Goal: Task Accomplishment & Management: Complete application form

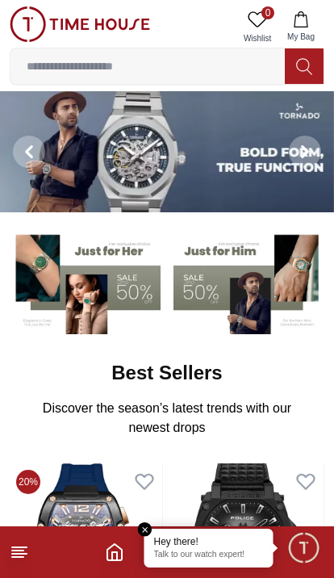
click at [11, 558] on icon at bounding box center [19, 552] width 19 height 19
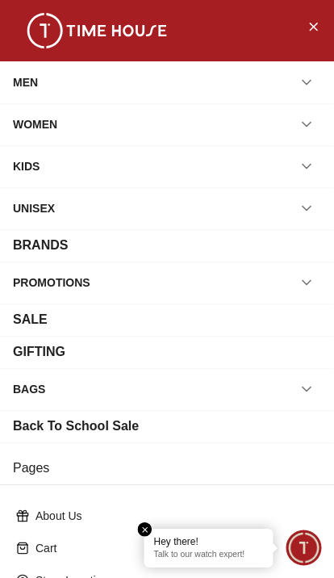
click at [304, 17] on button "Close Menu" at bounding box center [313, 26] width 26 height 26
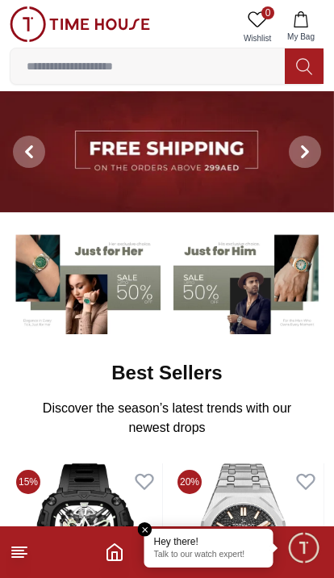
click at [319, 556] on span "Minimize live chat window" at bounding box center [303, 547] width 47 height 47
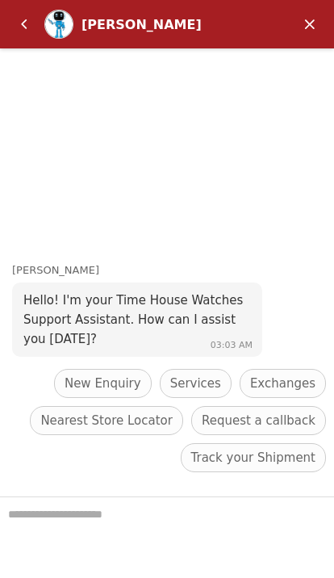
click at [19, 22] on em "Back" at bounding box center [24, 24] width 32 height 32
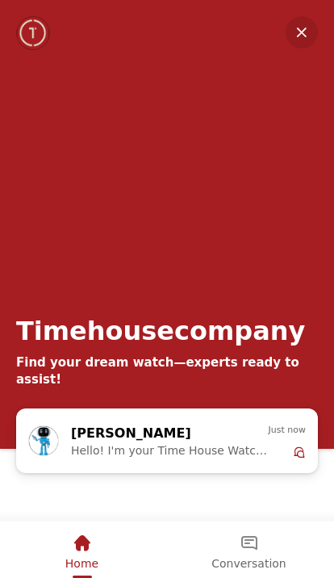
click at [299, 31] on em "Minimize" at bounding box center [302, 32] width 32 height 32
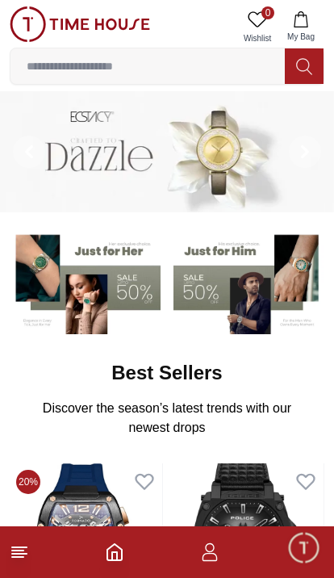
click at [214, 560] on icon "button" at bounding box center [209, 552] width 19 height 19
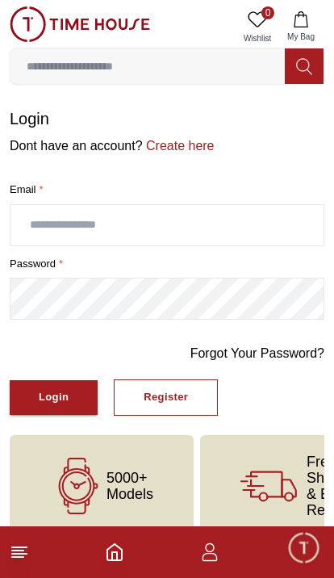
click at [186, 405] on div "Register" at bounding box center [166, 397] width 44 height 19
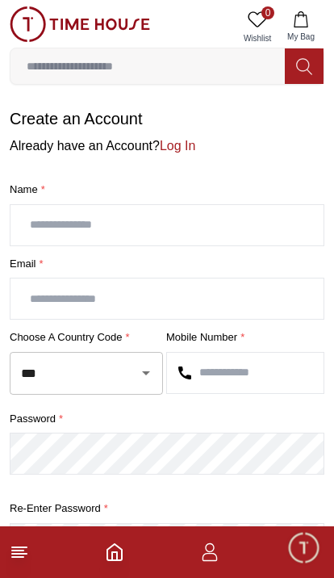
click at [100, 216] on input "text" at bounding box center [166, 225] width 313 height 40
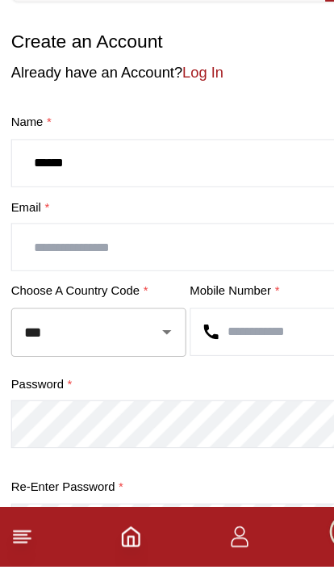
type input "******"
click at [57, 279] on input "text" at bounding box center [166, 299] width 313 height 40
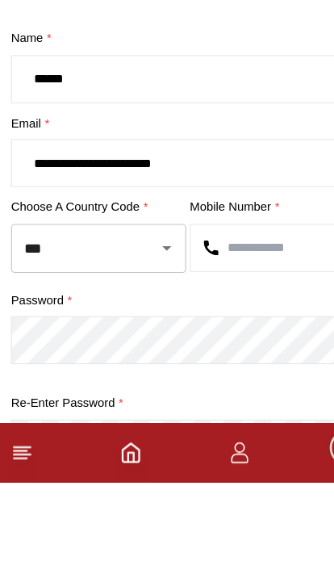
click at [141, 363] on icon "Open" at bounding box center [145, 372] width 19 height 19
type input "**********"
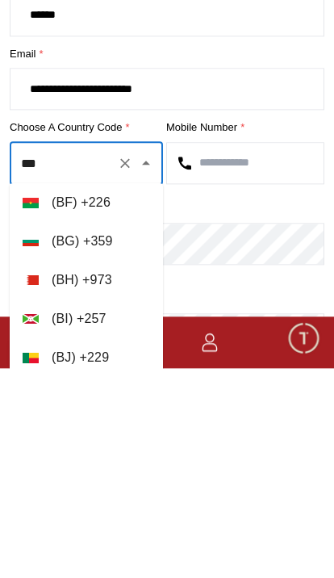
click at [120, 365] on icon "Clear" at bounding box center [125, 373] width 16 height 16
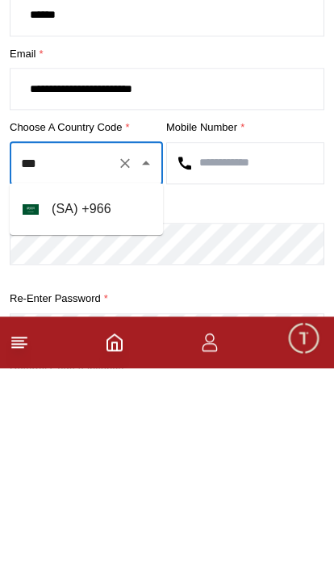
click at [92, 400] on li "( SA ) + 966" at bounding box center [86, 419] width 153 height 39
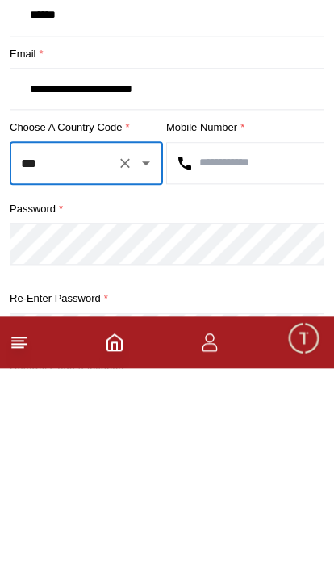
type input "***"
click at [249, 353] on input "text" at bounding box center [245, 373] width 157 height 40
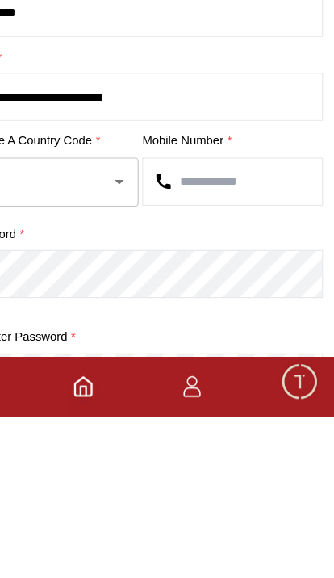
click at [191, 353] on input "text" at bounding box center [245, 373] width 157 height 40
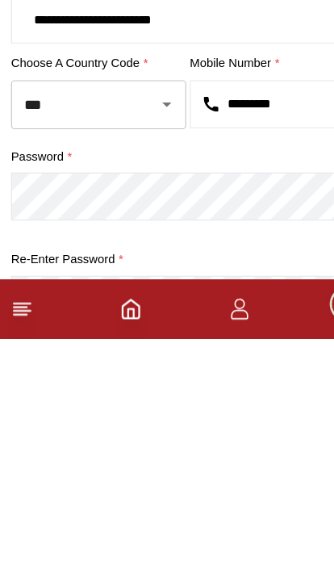
type input "*********"
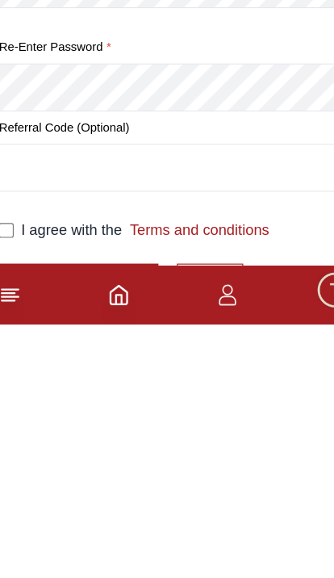
scroll to position [338, 0]
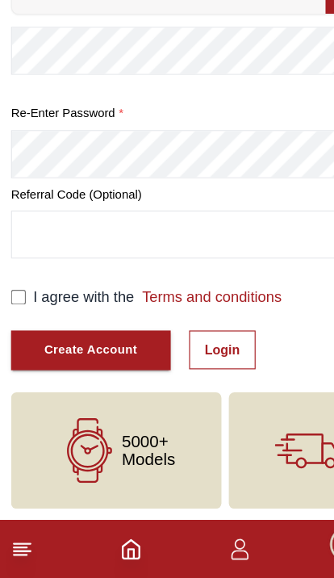
click at [52, 369] on div "Create Account" at bounding box center [80, 378] width 82 height 19
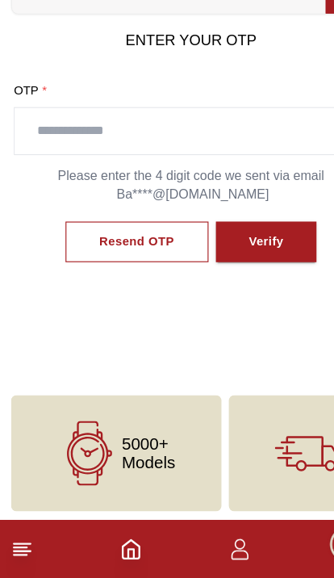
scroll to position [128, 0]
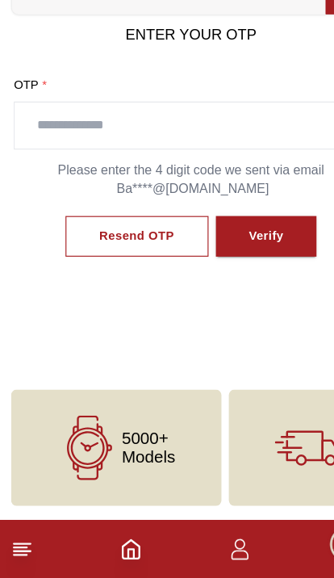
click at [210, 553] on icon "button" at bounding box center [210, 557] width 15 height 8
click at [207, 543] on icon "button" at bounding box center [209, 552] width 19 height 19
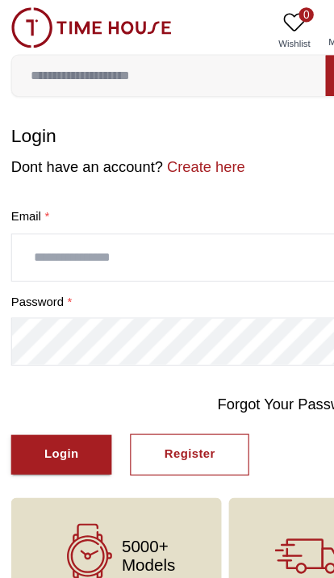
click at [176, 397] on div "Register" at bounding box center [166, 397] width 44 height 19
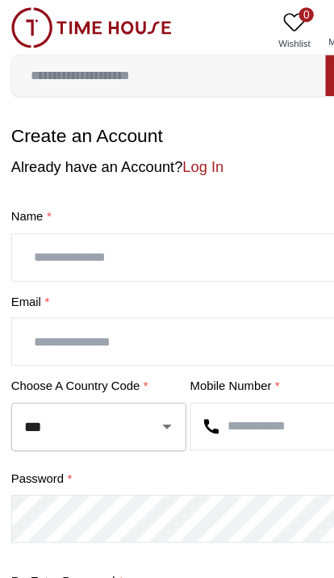
click at [64, 214] on input "text" at bounding box center [166, 225] width 313 height 40
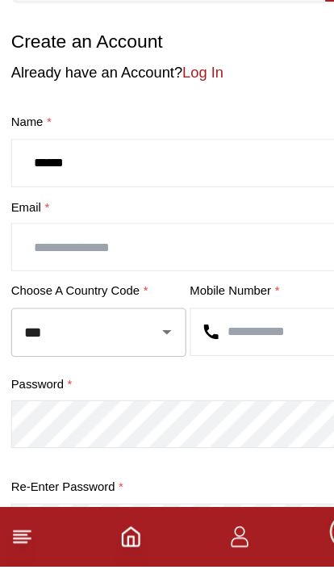
type input "******"
click at [55, 279] on input "text" at bounding box center [166, 299] width 313 height 40
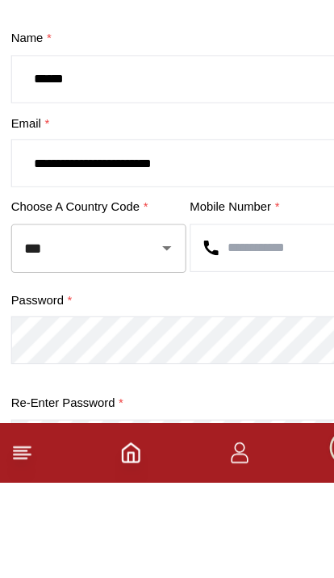
type input "**********"
click at [109, 359] on input "***" at bounding box center [64, 373] width 94 height 28
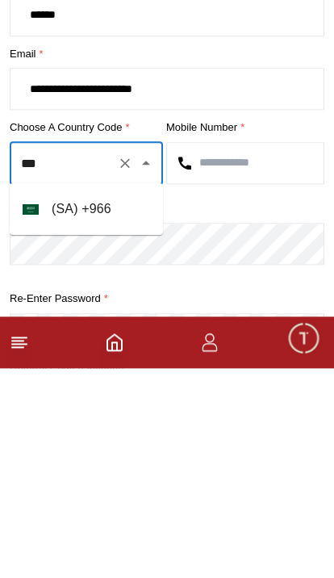
click at [83, 400] on li "( SA ) + 966" at bounding box center [86, 419] width 153 height 39
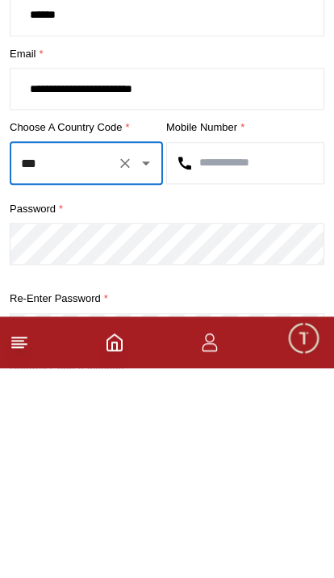
type input "***"
click at [250, 353] on input "text" at bounding box center [245, 373] width 157 height 40
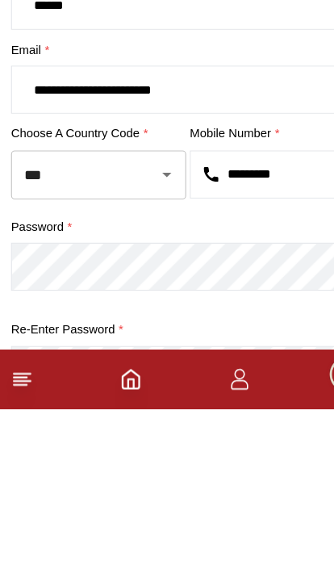
type input "*********"
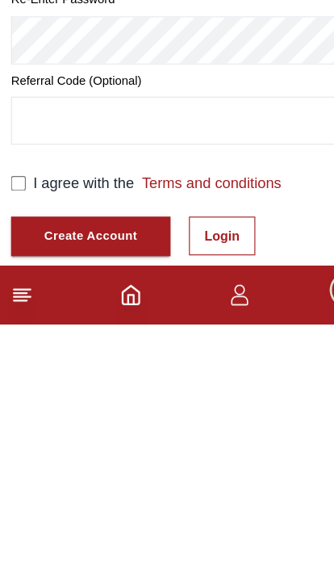
scroll to position [338, 0]
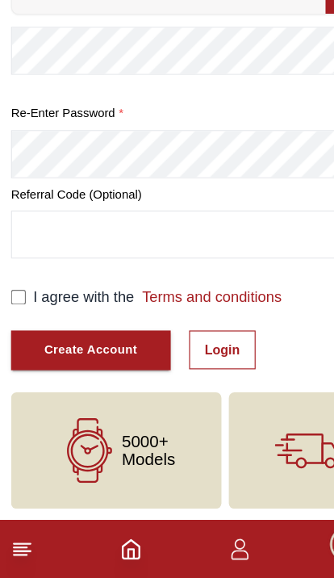
click at [61, 369] on div "Create Account" at bounding box center [80, 378] width 82 height 19
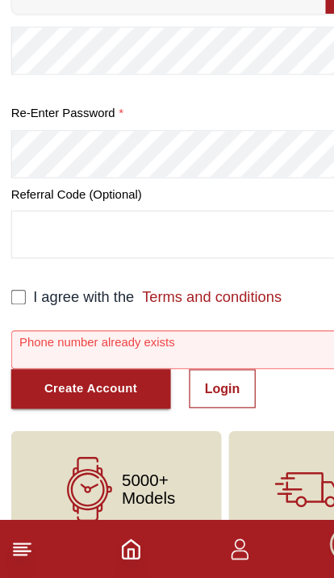
click at [65, 395] on button "Create Account" at bounding box center [80, 412] width 140 height 35
click at [200, 395] on link "Login" at bounding box center [195, 412] width 58 height 34
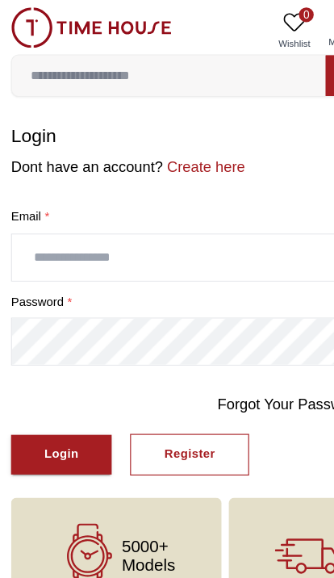
click at [75, 230] on input "text" at bounding box center [166, 225] width 313 height 40
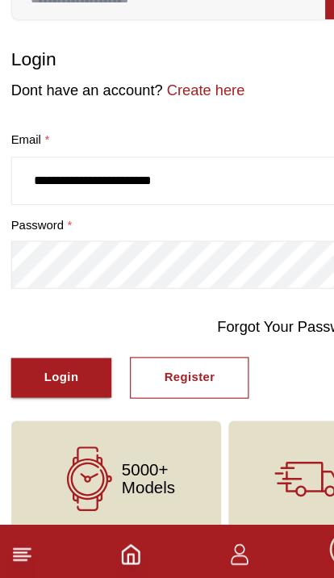
type input "**********"
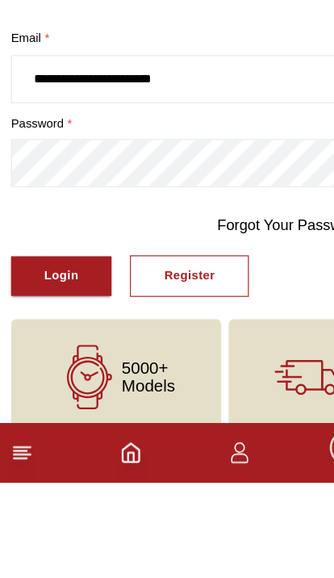
click at [47, 388] on div "Login" at bounding box center [54, 397] width 30 height 19
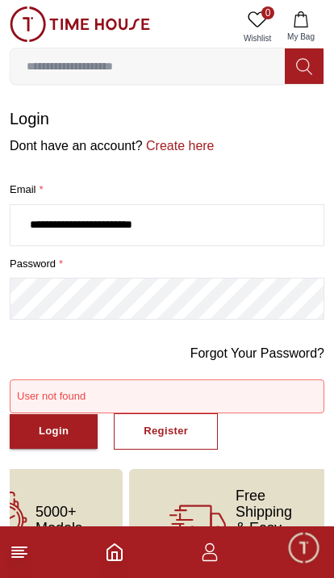
click at [163, 139] on link "Create here" at bounding box center [179, 146] width 72 height 14
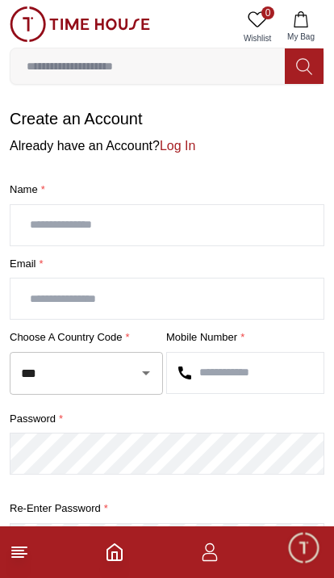
click at [12, 554] on line at bounding box center [19, 554] width 15 height 0
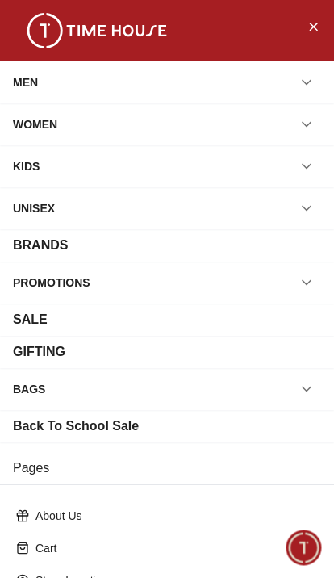
click at [37, 118] on div "WOMEN" at bounding box center [35, 124] width 44 height 29
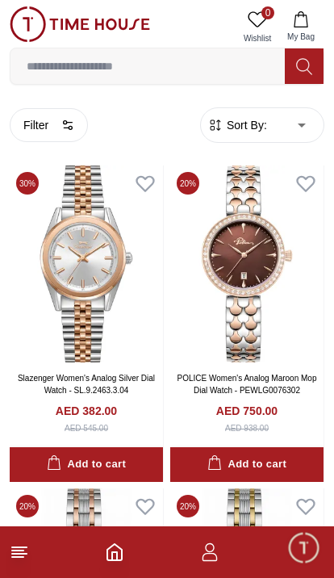
click at [216, 555] on icon "button" at bounding box center [209, 552] width 19 height 19
click at [203, 560] on icon "button" at bounding box center [210, 557] width 15 height 8
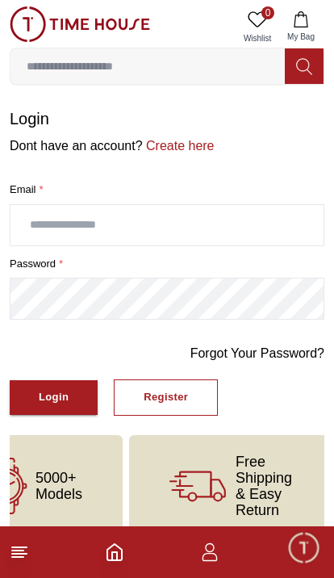
click at [204, 559] on icon "button" at bounding box center [209, 552] width 19 height 19
click at [73, 205] on input "text" at bounding box center [166, 225] width 313 height 40
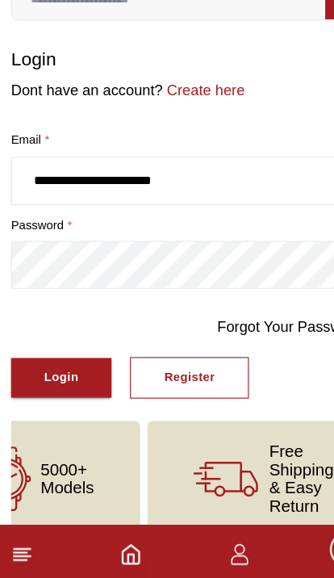
type input "**********"
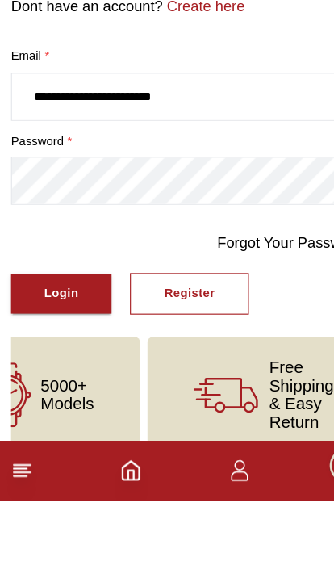
click at [34, 380] on button "Login" at bounding box center [54, 397] width 88 height 35
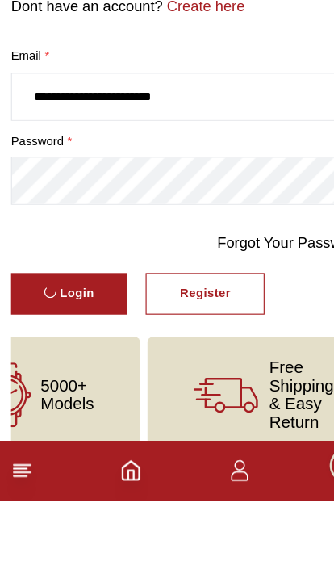
scroll to position [22, 0]
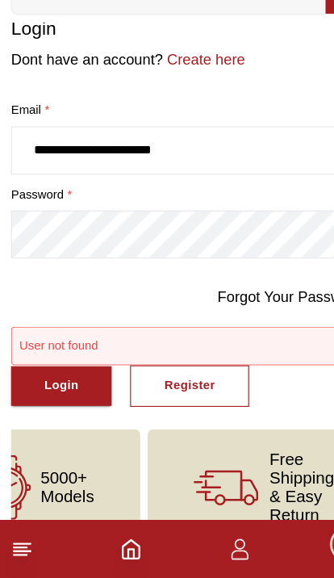
click at [264, 322] on link "Forgot Your Password?" at bounding box center [258, 331] width 134 height 19
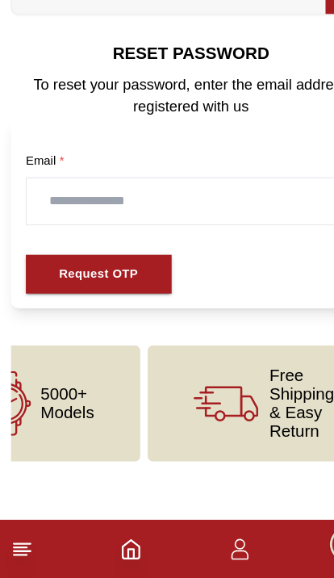
click at [68, 228] on input "text" at bounding box center [166, 248] width 287 height 40
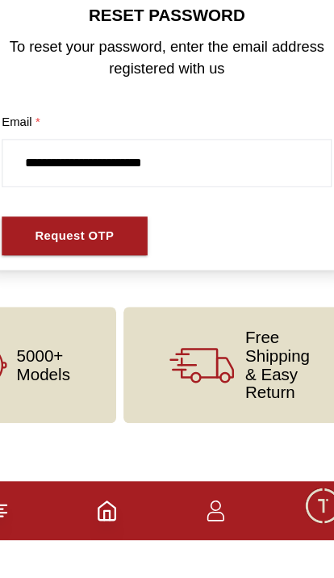
click at [52, 303] on div "Request OTP" at bounding box center [86, 312] width 69 height 19
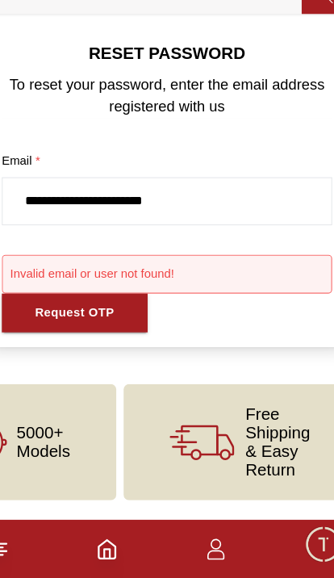
click at [53, 337] on div "Request OTP" at bounding box center [86, 346] width 69 height 19
click at [60, 329] on button "Request OTP" at bounding box center [87, 346] width 128 height 35
click at [57, 337] on div "Request OTP" at bounding box center [86, 346] width 69 height 19
click at [51, 329] on button "Request OTP" at bounding box center [87, 346] width 128 height 35
click at [27, 228] on input "**********" at bounding box center [166, 248] width 287 height 40
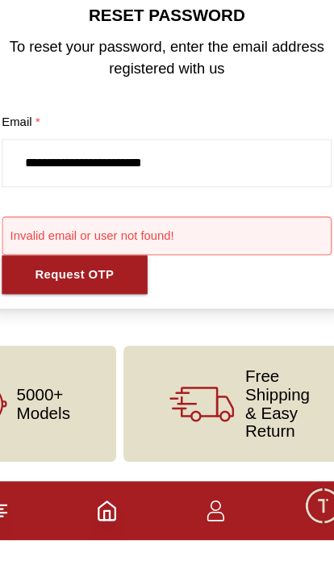
type input "**********"
click at [52, 337] on div "Request OTP" at bounding box center [86, 346] width 69 height 19
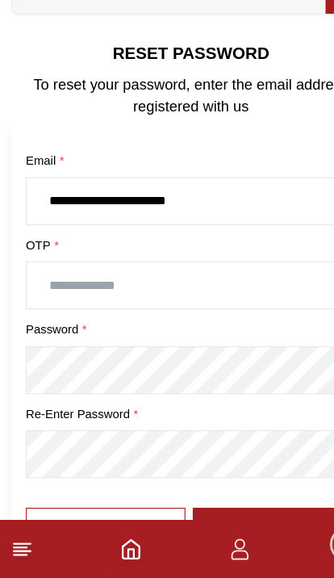
click at [92, 301] on input "text" at bounding box center [166, 321] width 287 height 40
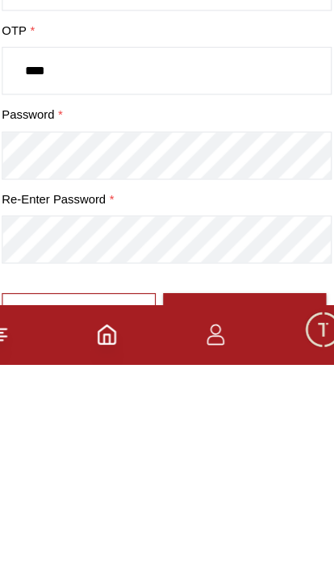
scroll to position [47, 0]
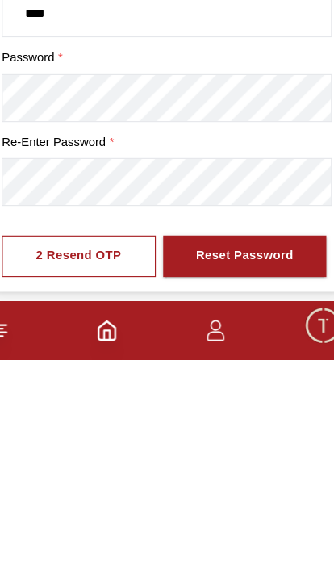
click at [244, 469] on button "Reset Password" at bounding box center [236, 487] width 144 height 36
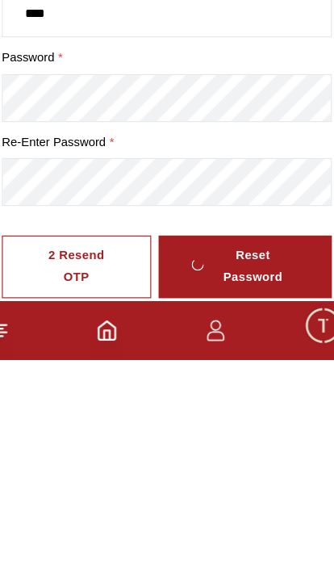
scroll to position [183, 0]
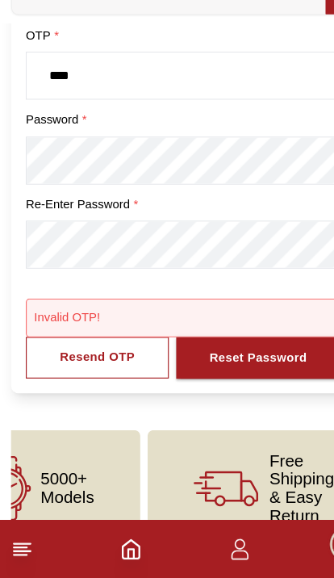
click at [112, 375] on div "Resend OTP" at bounding box center [84, 384] width 65 height 19
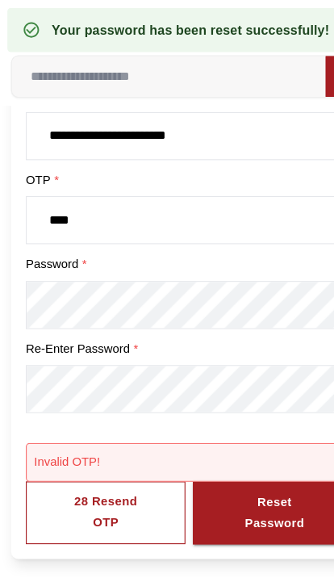
scroll to position [129, 0]
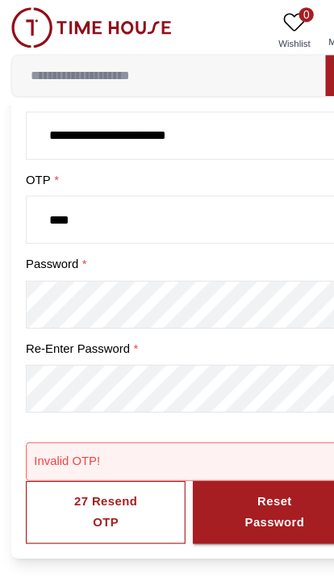
click at [112, 192] on input "****" at bounding box center [166, 192] width 287 height 40
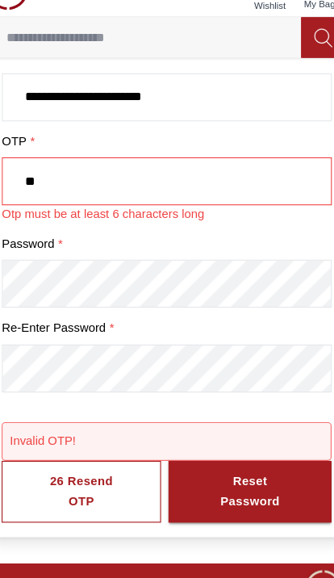
type input "*"
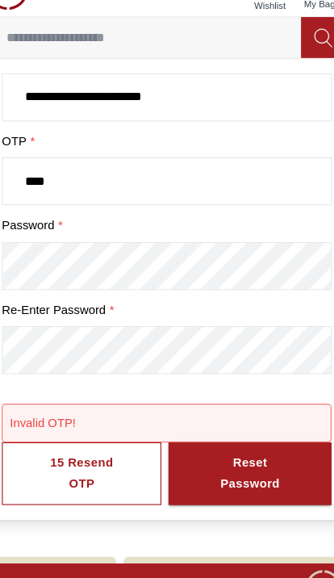
type input "****"
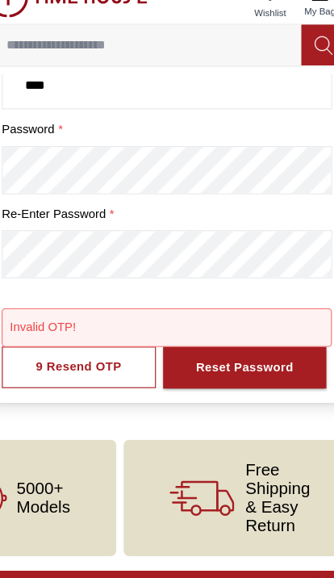
scroll to position [217, 0]
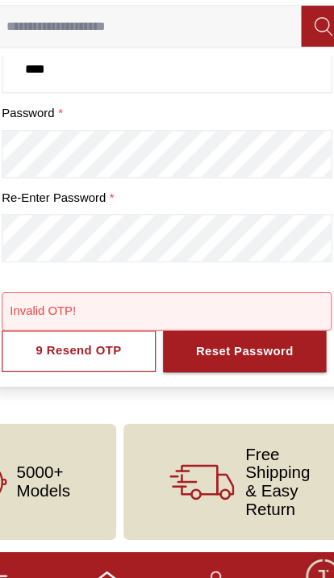
click at [50, 309] on div "Invalid OTP!" at bounding box center [167, 315] width 275 height 13
click at [224, 342] on div "Reset Password" at bounding box center [236, 351] width 86 height 19
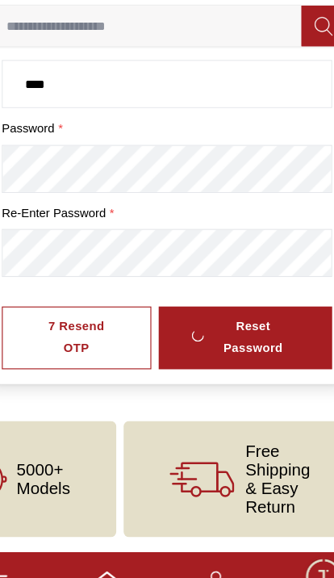
scroll to position [201, 0]
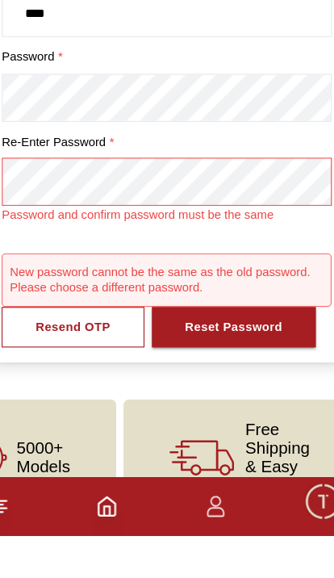
click at [245, 378] on button "Reset Password" at bounding box center [226, 396] width 144 height 36
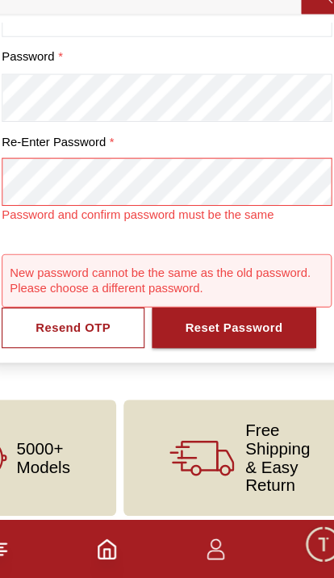
click at [224, 350] on div "Reset Password" at bounding box center [226, 359] width 86 height 19
click at [216, 350] on div "Reset Password" at bounding box center [226, 359] width 86 height 19
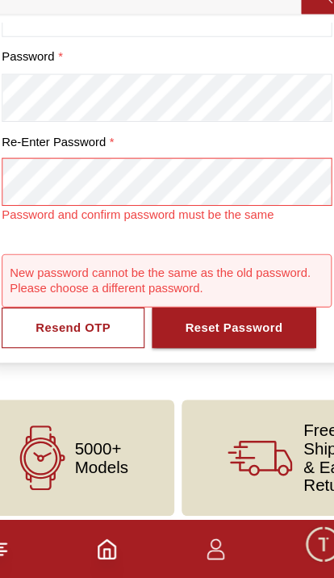
scroll to position [236, 0]
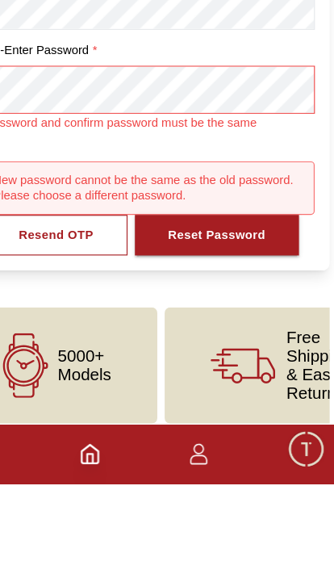
click at [183, 352] on div "Reset Password" at bounding box center [226, 361] width 86 height 19
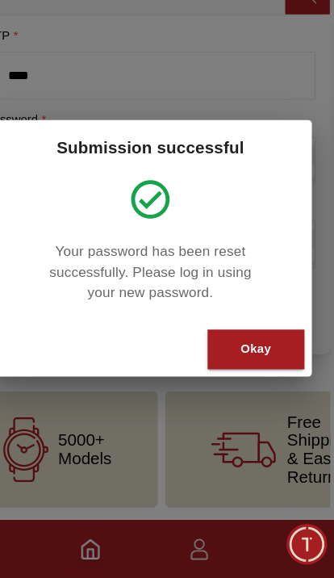
click at [246, 368] on div "Okay" at bounding box center [259, 377] width 27 height 19
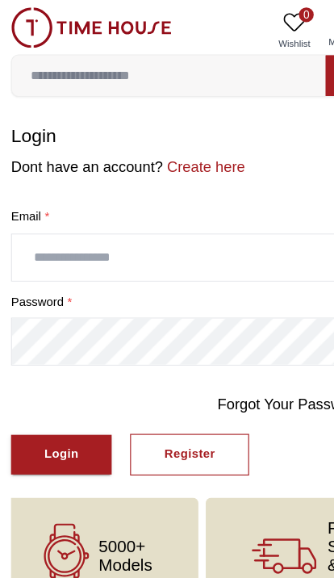
click at [86, 213] on input "text" at bounding box center [166, 225] width 313 height 40
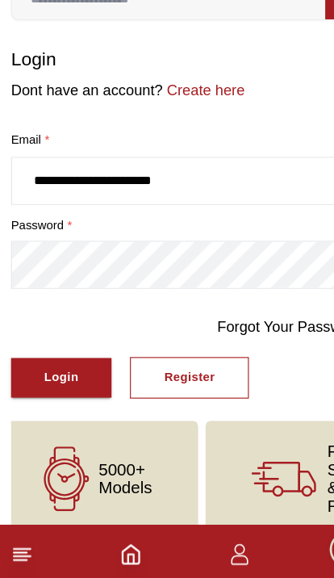
type input "**********"
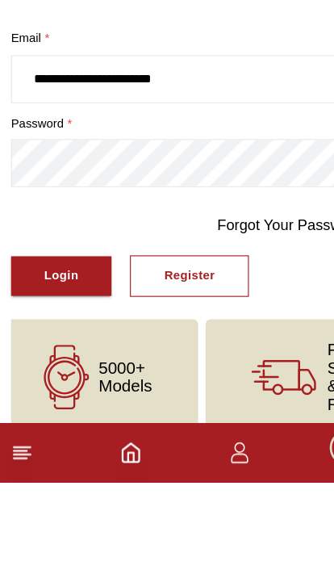
click at [51, 388] on div "Login" at bounding box center [54, 397] width 30 height 19
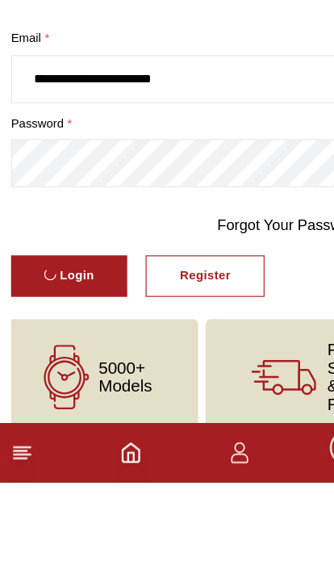
scroll to position [22, 0]
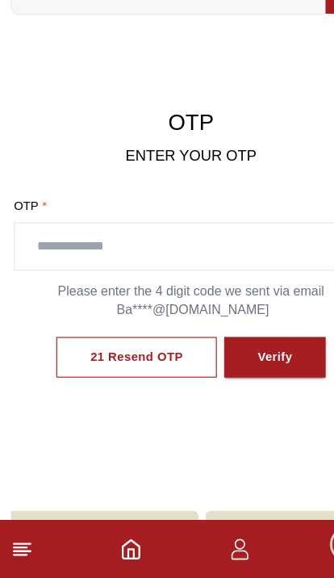
click at [85, 267] on input "text" at bounding box center [167, 287] width 308 height 40
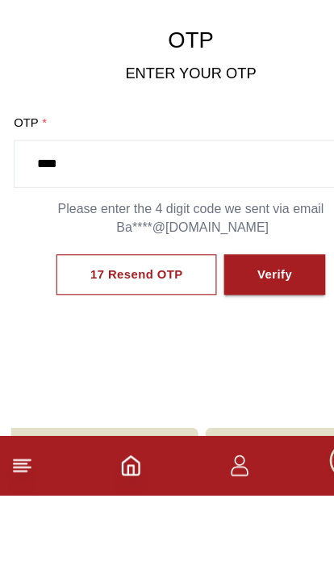
type input "****"
click at [237, 376] on div "Verify" at bounding box center [240, 385] width 31 height 19
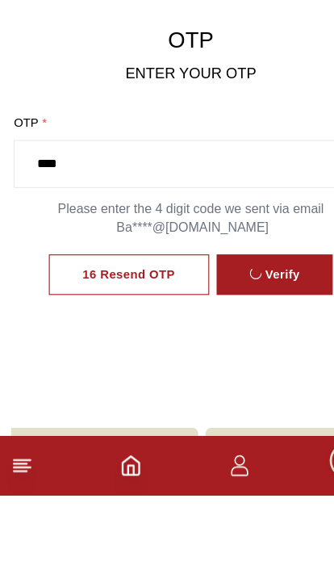
scroll to position [94, 0]
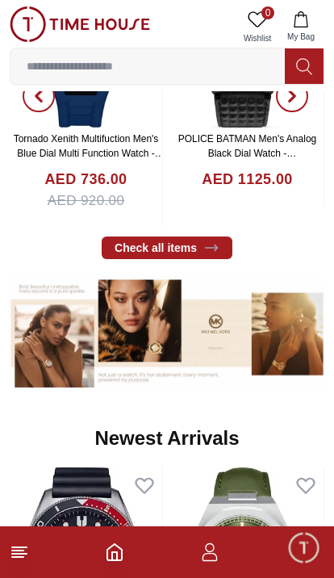
scroll to position [516, 0]
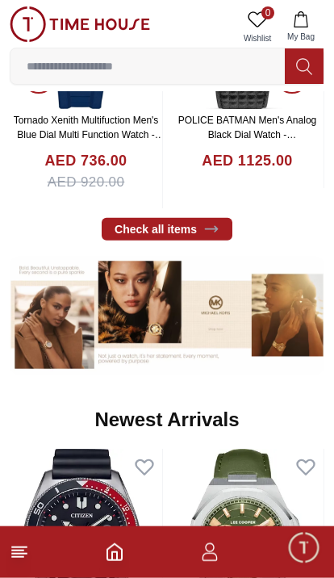
click at [214, 556] on icon "button" at bounding box center [209, 552] width 19 height 19
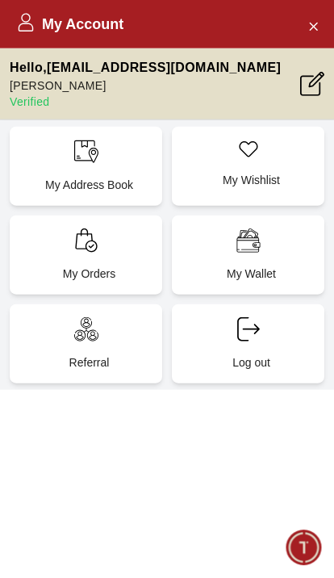
scroll to position [517, 0]
click at [311, 86] on icon at bounding box center [316, 80] width 16 height 16
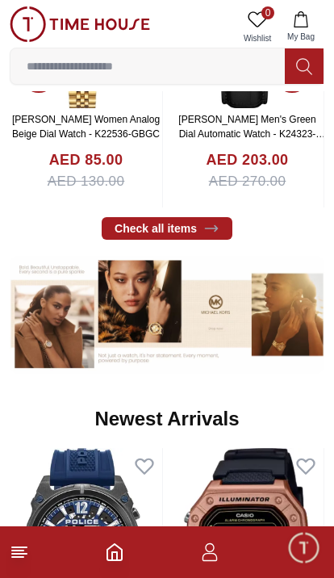
scroll to position [0, 0]
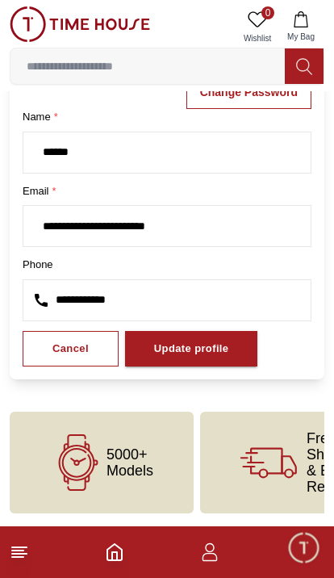
scroll to position [92, 0]
click at [90, 284] on input "**********" at bounding box center [166, 300] width 287 height 40
click at [212, 351] on div "Update profile" at bounding box center [191, 349] width 75 height 19
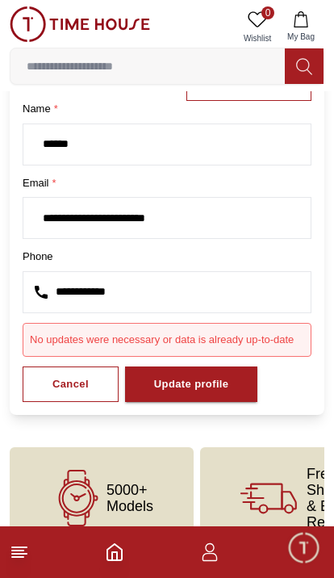
click at [59, 372] on button "Cancel" at bounding box center [71, 385] width 96 height 36
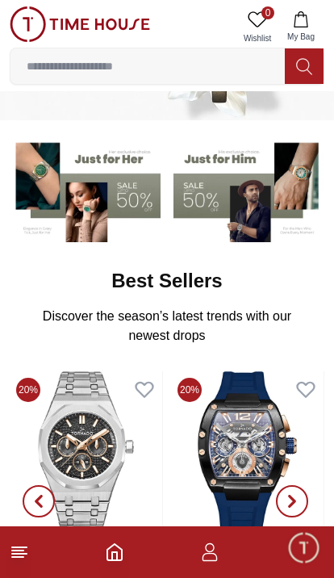
scroll to position [517, 0]
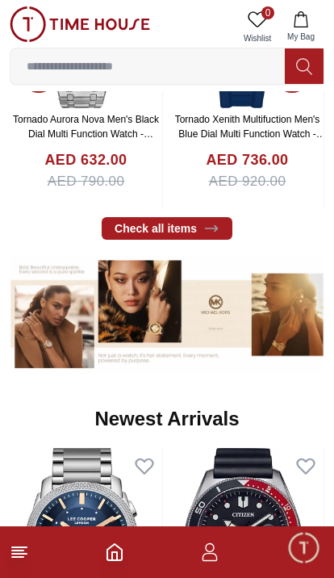
click at [7, 559] on footer at bounding box center [167, 552] width 334 height 52
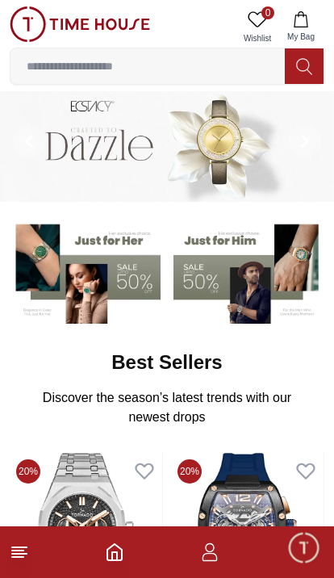
scroll to position [0, 0]
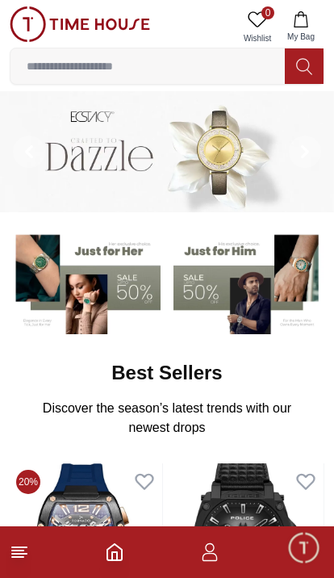
click at [120, 539] on footer at bounding box center [167, 552] width 334 height 52
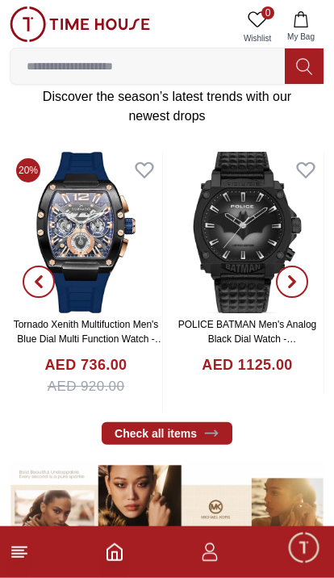
scroll to position [314, 0]
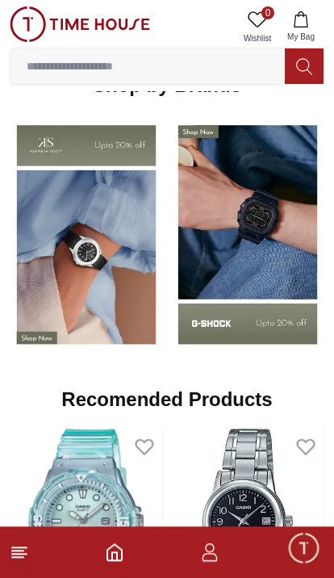
scroll to position [1274, 0]
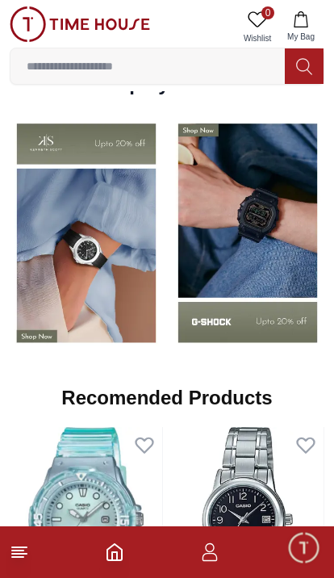
click at [306, 548] on span "Minimize live chat window" at bounding box center [303, 547] width 47 height 47
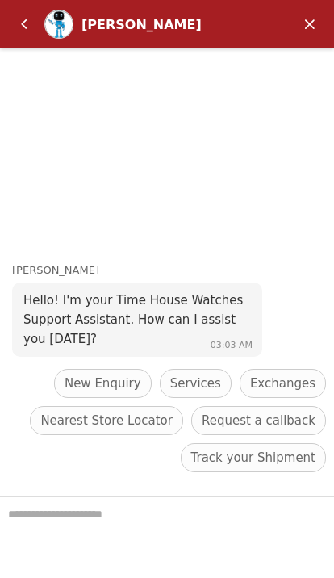
click at [308, 30] on em "Minimize" at bounding box center [310, 24] width 32 height 32
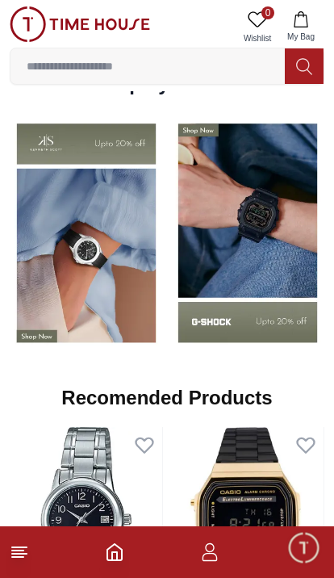
click at [14, 551] on line at bounding box center [17, 551] width 11 height 0
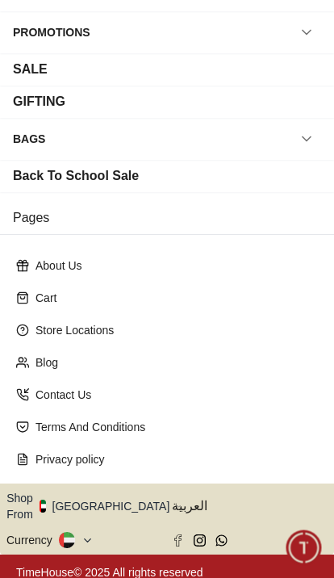
scroll to position [250, 0]
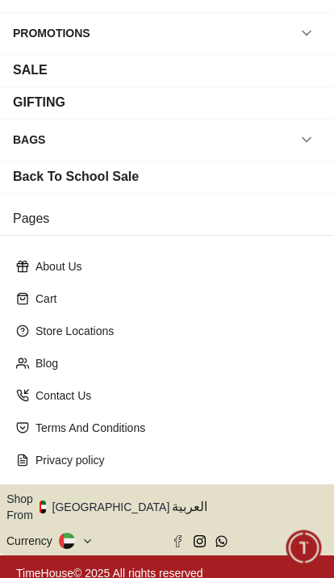
click at [102, 497] on button "Shop From [GEOGRAPHIC_DATA]" at bounding box center [93, 507] width 175 height 32
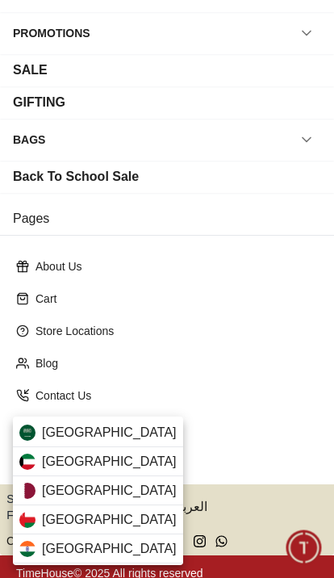
click at [44, 423] on span "[GEOGRAPHIC_DATA]" at bounding box center [109, 432] width 135 height 19
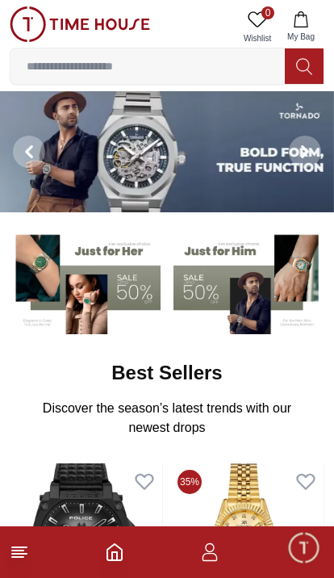
click at [18, 554] on line at bounding box center [19, 554] width 15 height 0
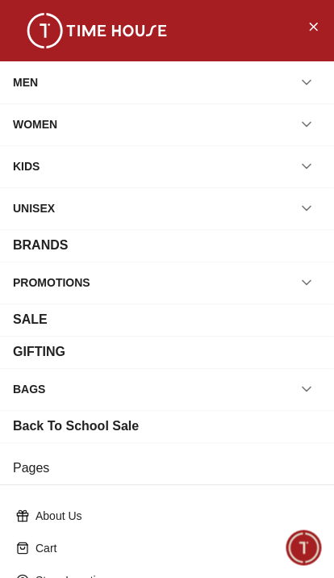
click at [55, 321] on div "SALE" at bounding box center [167, 319] width 308 height 19
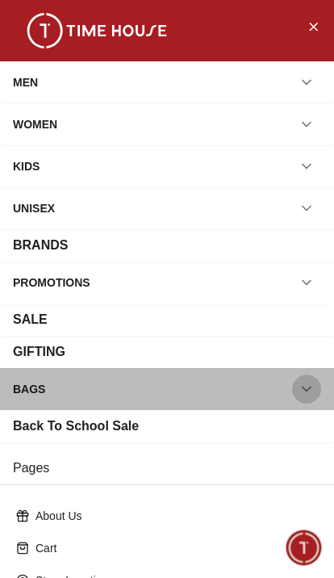
click at [303, 386] on icon "button" at bounding box center [307, 389] width 16 height 16
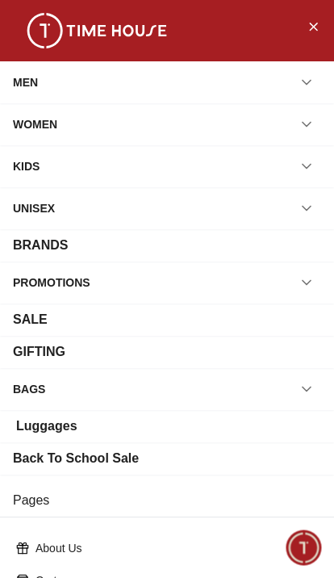
click at [306, 387] on icon "button" at bounding box center [307, 389] width 16 height 16
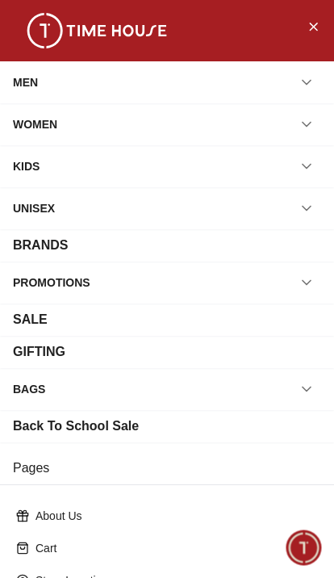
click at [317, 280] on button "button" at bounding box center [306, 282] width 29 height 29
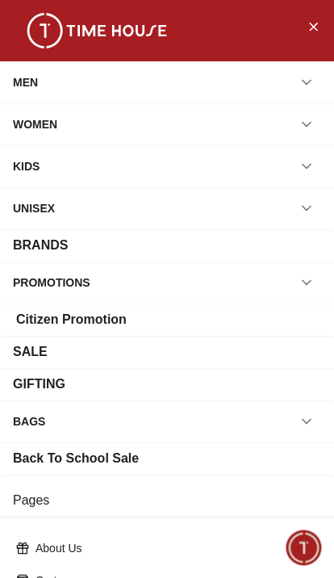
click at [36, 355] on div "SALE" at bounding box center [30, 351] width 35 height 19
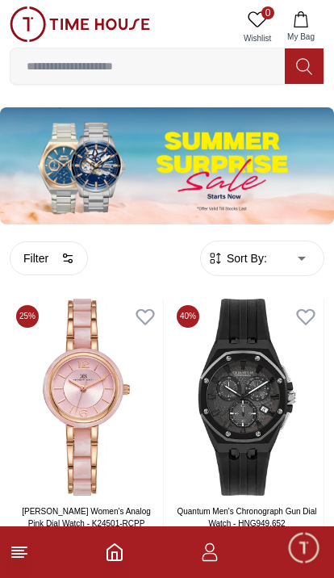
click at [17, 560] on icon at bounding box center [19, 552] width 19 height 19
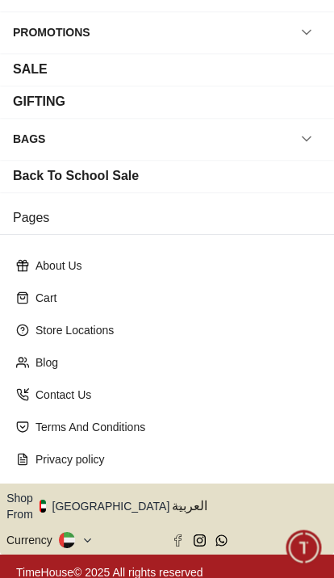
scroll to position [250, 0]
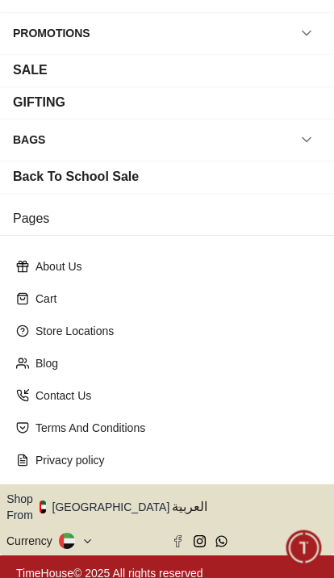
click at [111, 503] on button "Shop From [GEOGRAPHIC_DATA]" at bounding box center [93, 507] width 175 height 32
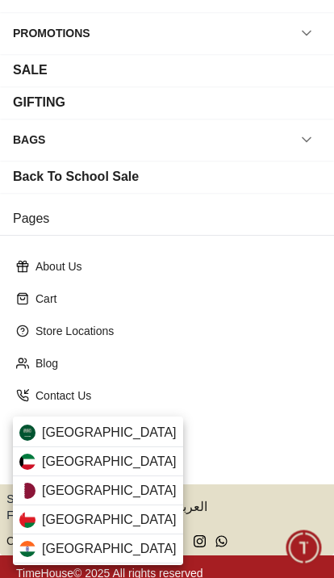
click at [119, 428] on div "[GEOGRAPHIC_DATA]" at bounding box center [98, 432] width 170 height 29
